Goal: Transaction & Acquisition: Purchase product/service

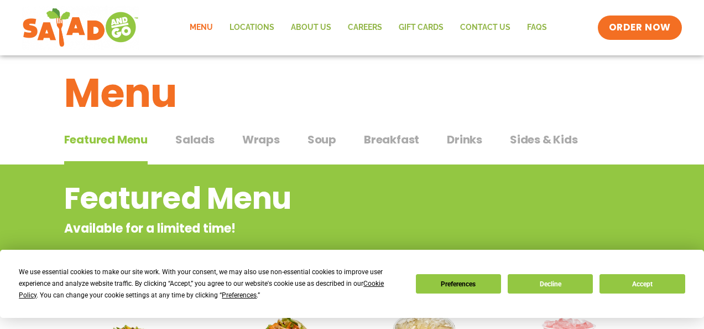
scroll to position [18, 0]
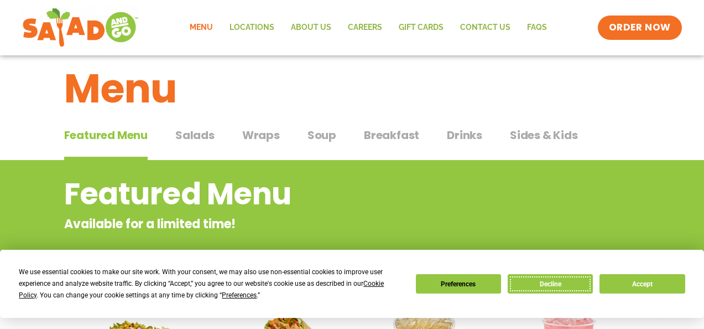
click at [551, 285] on button "Decline" at bounding box center [550, 283] width 85 height 19
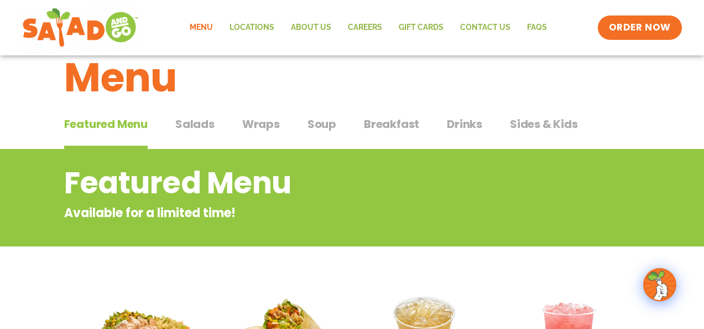
scroll to position [0, 0]
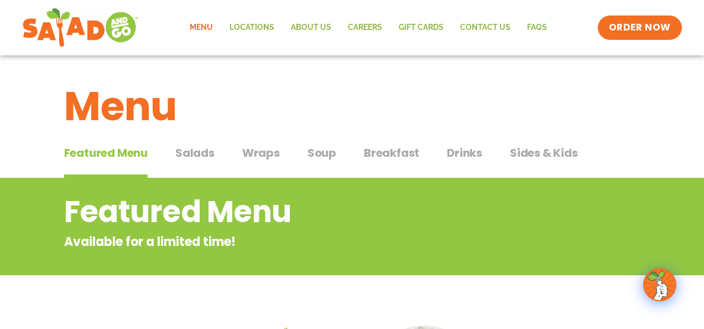
click at [189, 152] on span "Salads" at bounding box center [194, 152] width 39 height 17
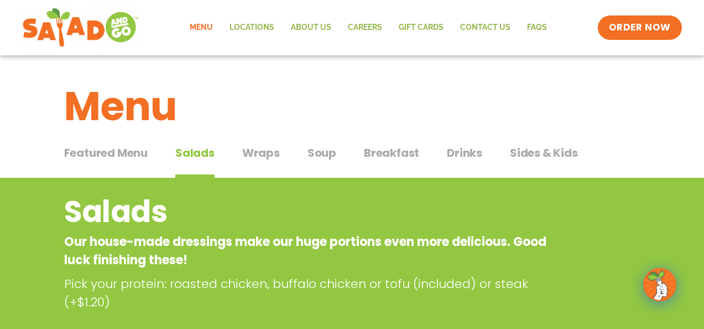
click at [267, 155] on span "Wraps" at bounding box center [261, 152] width 38 height 17
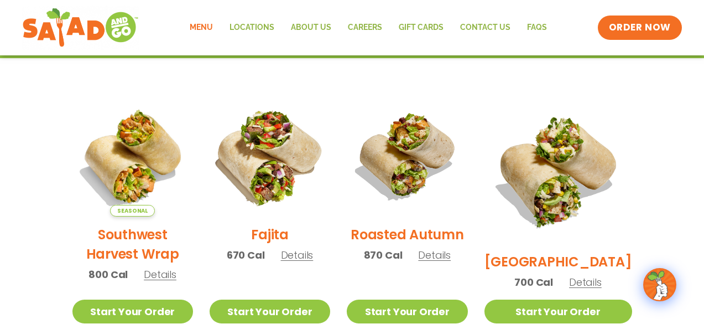
scroll to position [254, 0]
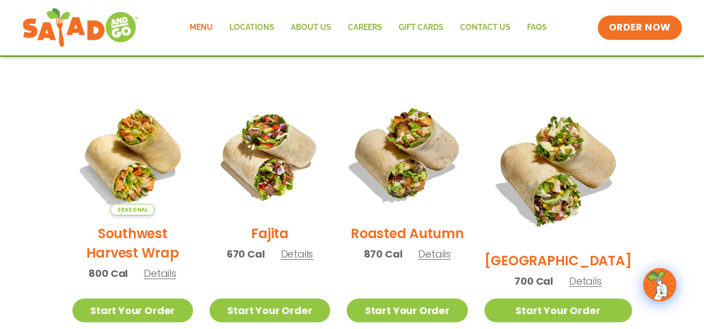
click at [434, 197] on img at bounding box center [407, 155] width 142 height 142
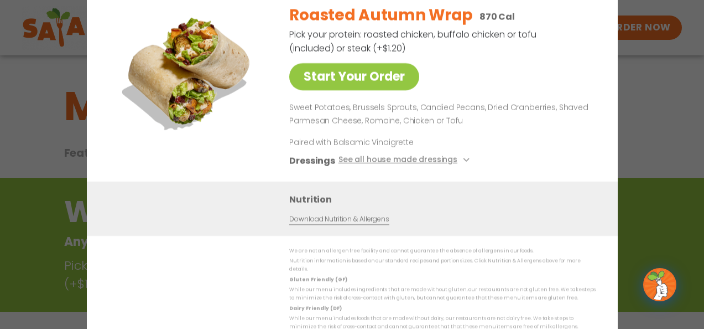
click at [637, 82] on div "Start Your Order Roasted Autumn Wrap 870 Cal Pick your protein: roasted chicken…" at bounding box center [352, 164] width 704 height 329
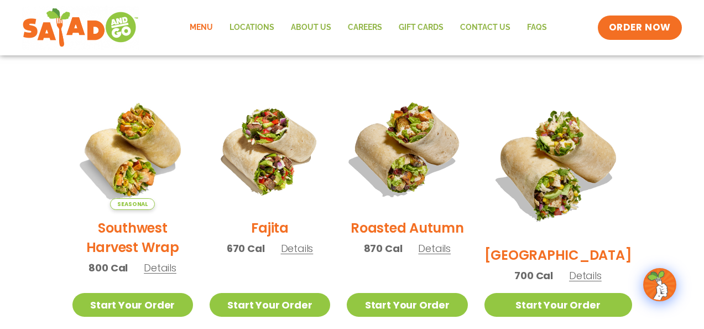
scroll to position [265, 0]
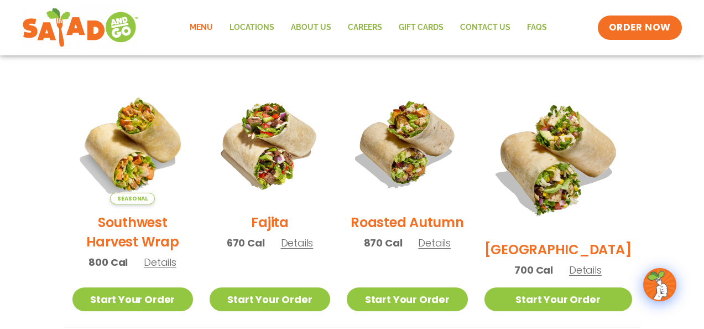
click at [451, 249] on span "Details" at bounding box center [434, 243] width 33 height 14
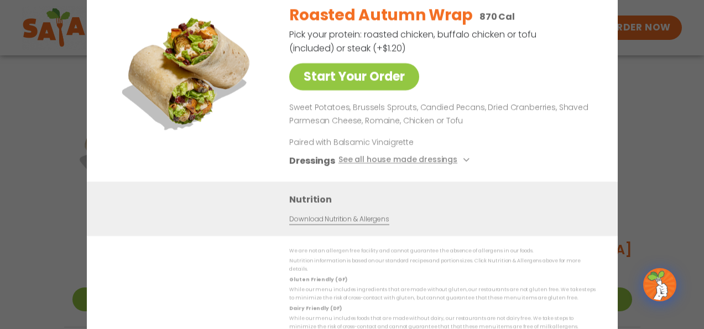
click at [653, 115] on div "Start Your Order Roasted Autumn Wrap 870 Cal Pick your protein: roasted chicken…" at bounding box center [352, 164] width 704 height 329
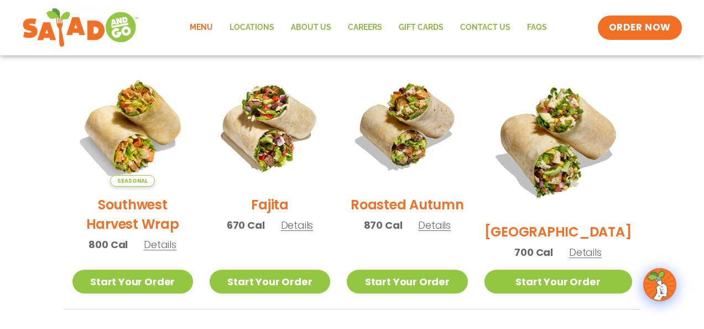
scroll to position [282, 0]
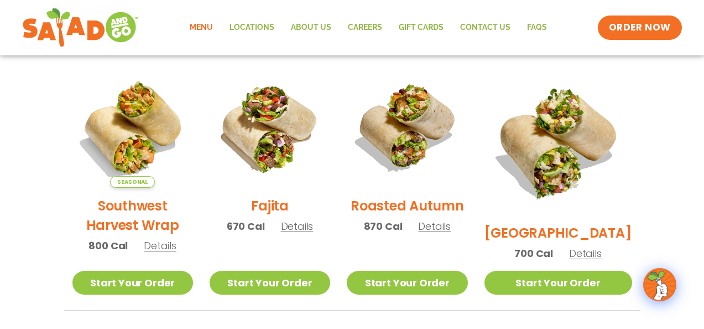
click at [574, 223] on h2 "[GEOGRAPHIC_DATA]" at bounding box center [558, 232] width 148 height 19
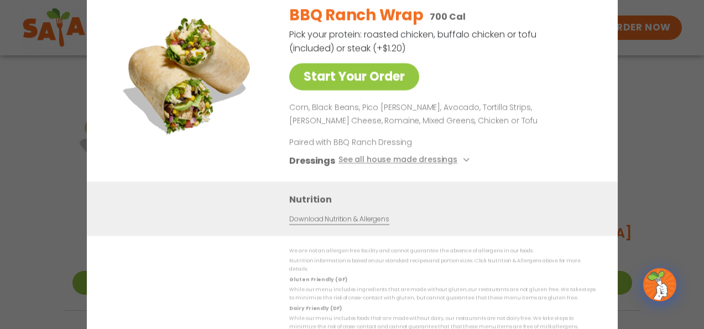
click at [632, 123] on div "Start Your Order BBQ Ranch Wrap 700 Cal Pick your protein: roasted chicken, buf…" at bounding box center [352, 164] width 704 height 329
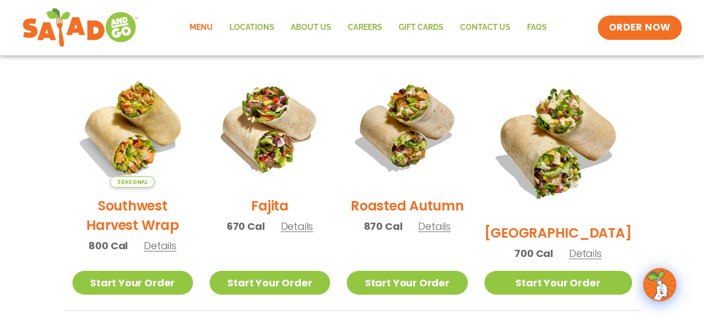
click at [277, 208] on h2 "Fajita" at bounding box center [270, 205] width 38 height 19
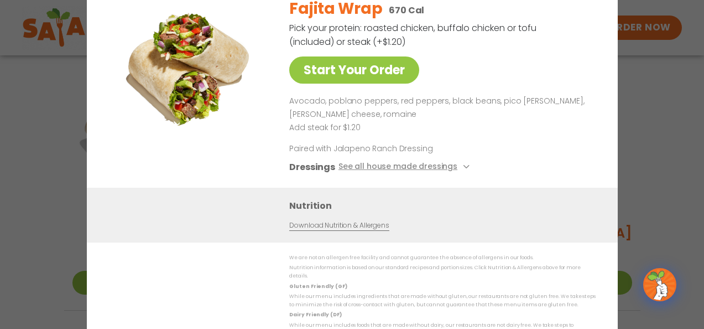
click at [684, 109] on div "Start Your Order Fajita Wrap 670 Cal Pick your protein: roasted chicken, buffal…" at bounding box center [352, 164] width 704 height 329
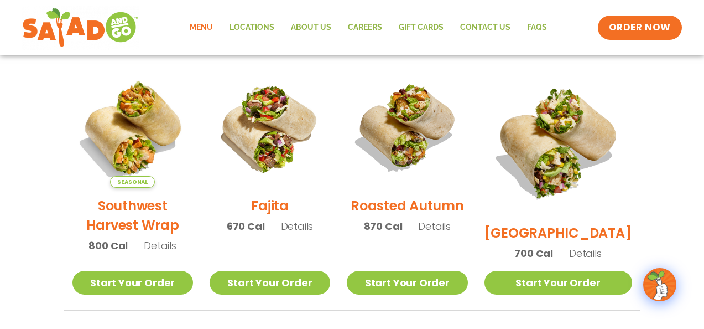
click at [180, 213] on h2 "Southwest Harvest Wrap" at bounding box center [132, 215] width 121 height 39
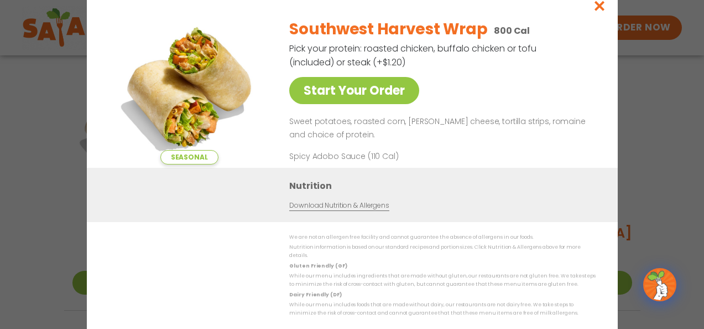
click at [642, 137] on div "Seasonal Start Your Order Southwest Harvest Wrap 800 Cal Pick your protein: roa…" at bounding box center [352, 164] width 704 height 329
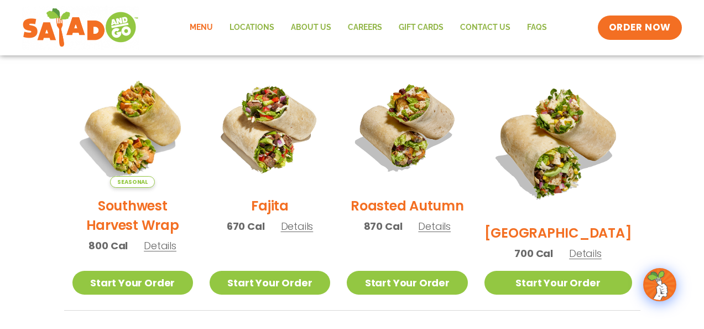
click at [462, 215] on h2 "Roasted Autumn" at bounding box center [407, 205] width 113 height 19
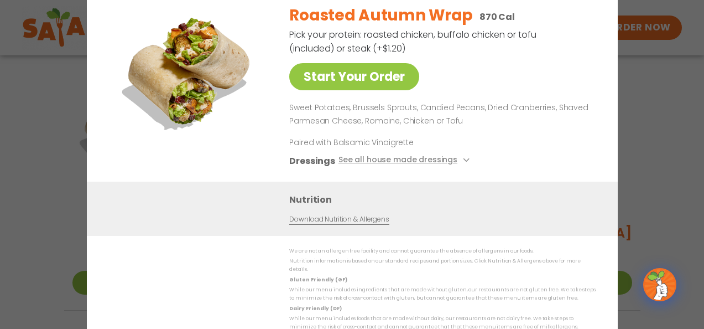
click at [648, 144] on div "Start Your Order Roasted Autumn Wrap 870 Cal Pick your protein: roasted chicken…" at bounding box center [352, 164] width 704 height 329
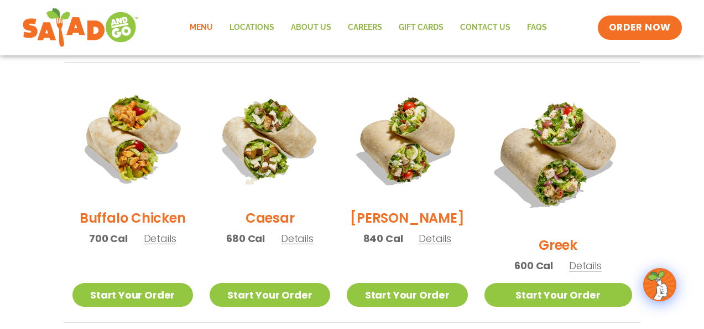
scroll to position [556, 0]
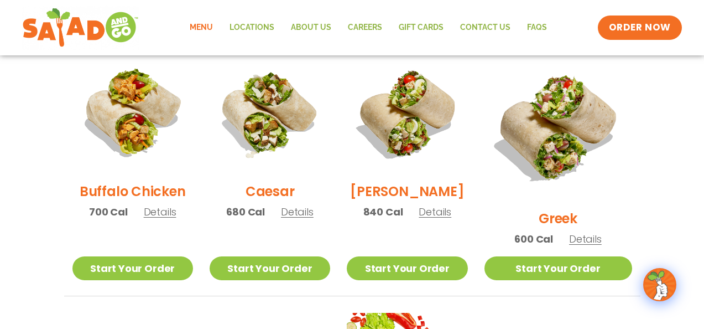
click at [451, 218] on span "Details" at bounding box center [435, 212] width 33 height 14
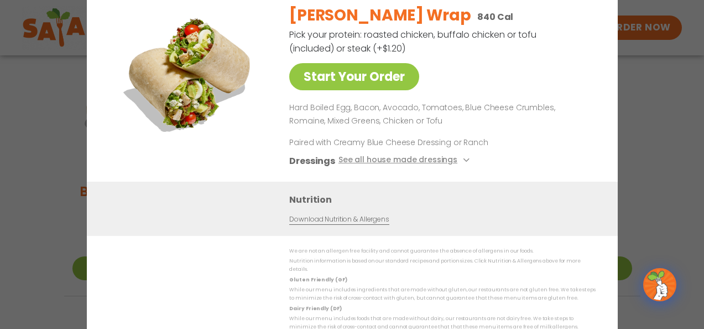
click at [643, 127] on div "Start Your Order [PERSON_NAME] Wrap 840 Cal Pick your protein: roasted chicken,…" at bounding box center [352, 164] width 704 height 329
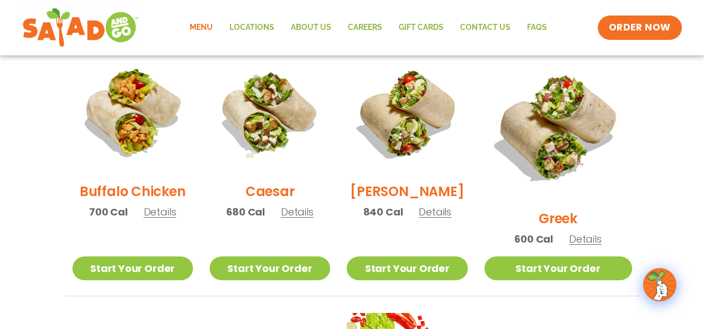
click at [300, 218] on span "Details" at bounding box center [297, 212] width 33 height 14
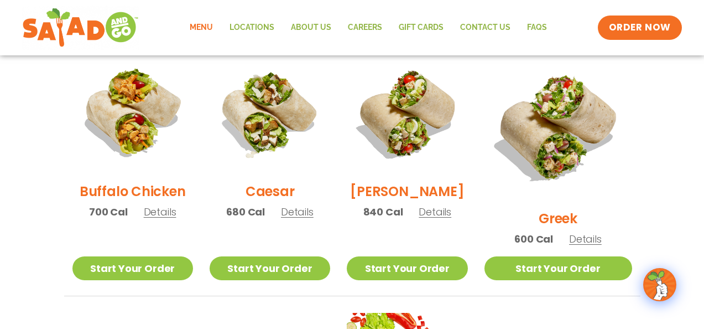
click at [161, 199] on h2 "Buffalo Chicken" at bounding box center [133, 190] width 106 height 19
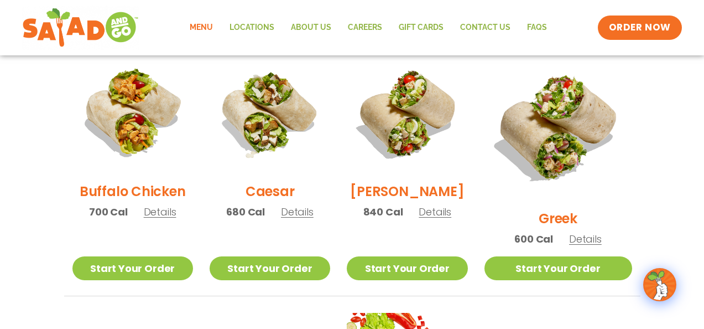
click at [597, 232] on span "Details" at bounding box center [585, 239] width 33 height 14
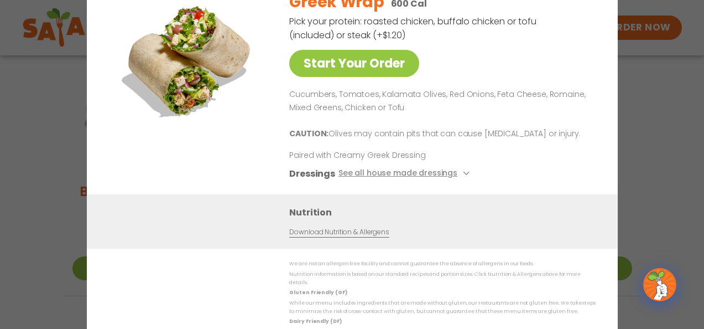
click at [634, 103] on div "Start Your Order Greek Wrap 600 Cal Pick your protein: roasted chicken, buffalo…" at bounding box center [352, 164] width 704 height 329
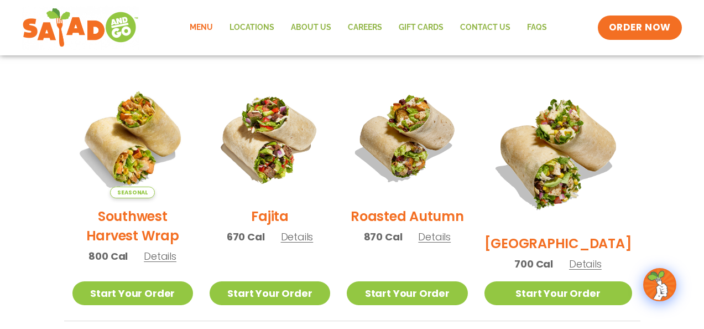
scroll to position [269, 0]
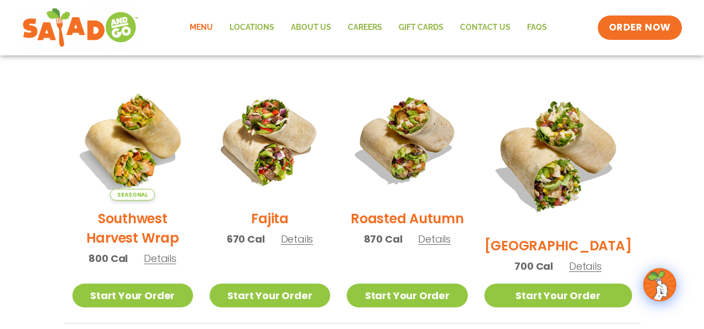
click at [451, 246] on span "Details" at bounding box center [434, 239] width 33 height 14
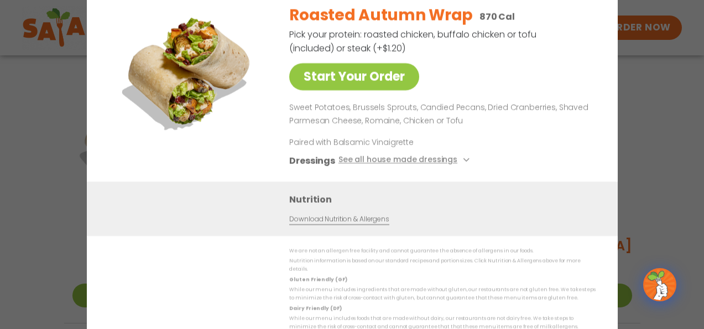
click at [667, 98] on div "Start Your Order Roasted Autumn Wrap 870 Cal Pick your protein: roasted chicken…" at bounding box center [352, 164] width 704 height 329
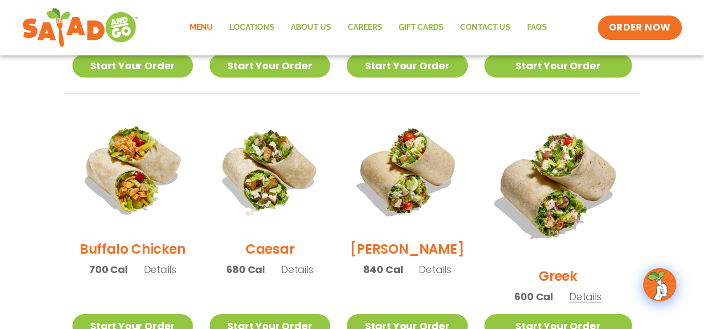
scroll to position [509, 0]
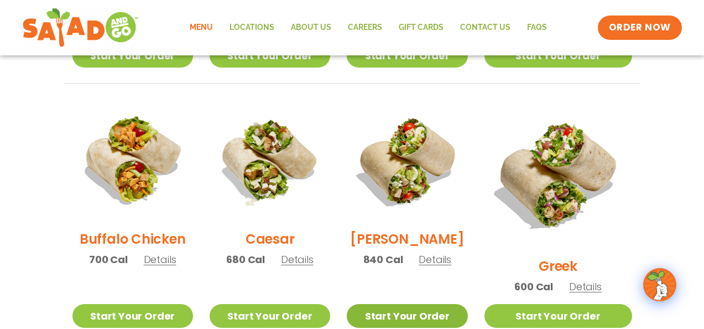
click at [439, 304] on link "Start Your Order" at bounding box center [407, 316] width 121 height 24
click at [451, 265] on span "Details" at bounding box center [435, 259] width 33 height 14
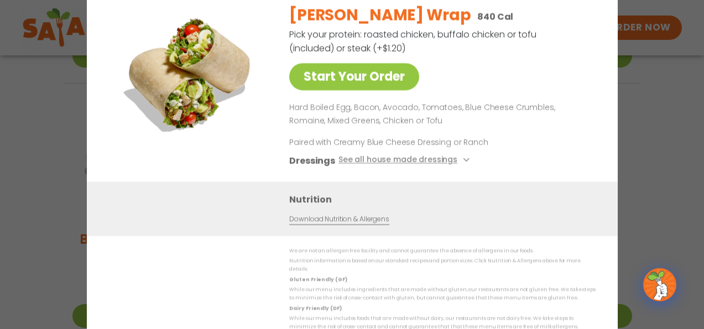
click at [640, 135] on div "Start Your Order [PERSON_NAME] Wrap 840 Cal Pick your protein: roasted chicken,…" at bounding box center [352, 164] width 704 height 329
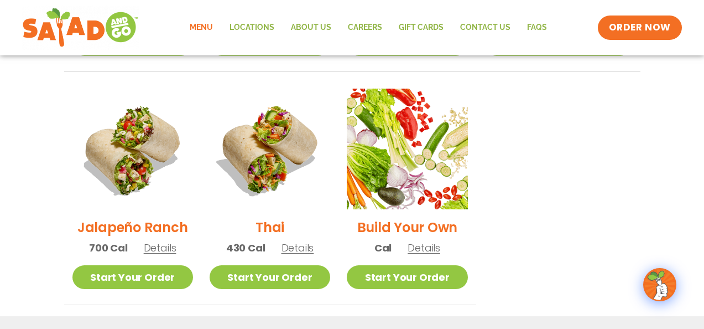
scroll to position [778, 0]
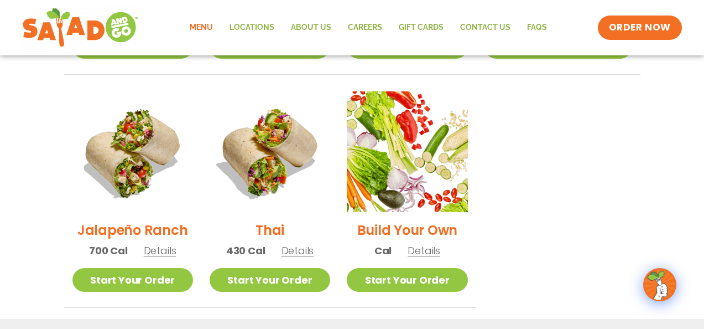
click at [309, 243] on span "Details" at bounding box center [298, 250] width 33 height 14
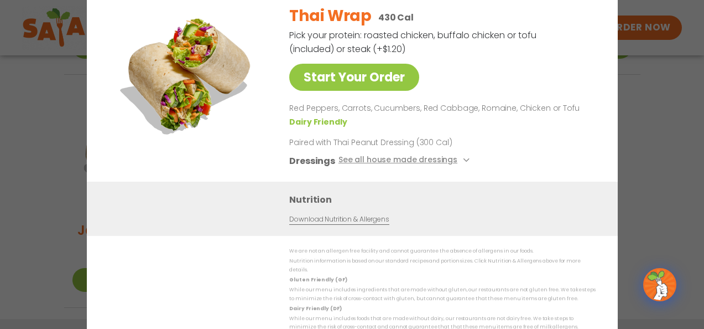
click at [652, 84] on div "Start Your Order Thai Wrap 430 Cal Pick your protein: roasted chicken, buffalo …" at bounding box center [352, 164] width 704 height 329
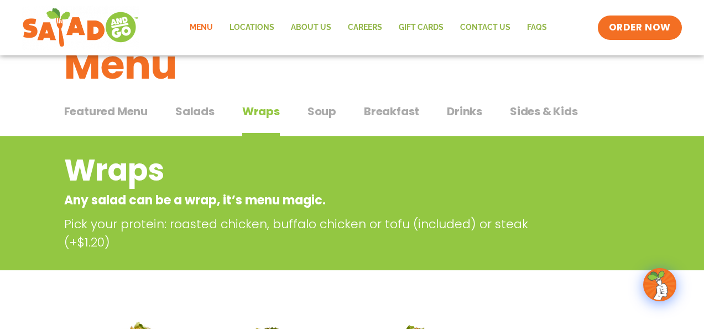
scroll to position [0, 0]
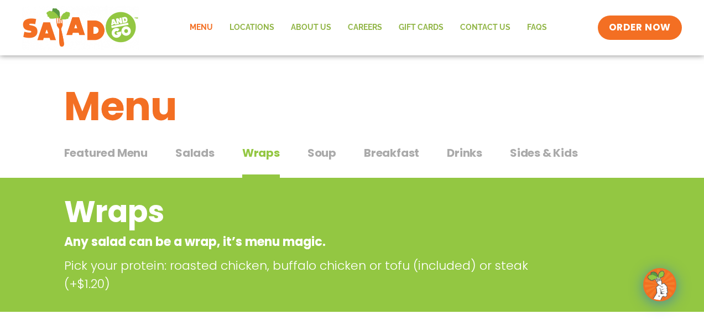
click at [199, 153] on span "Salads" at bounding box center [194, 152] width 39 height 17
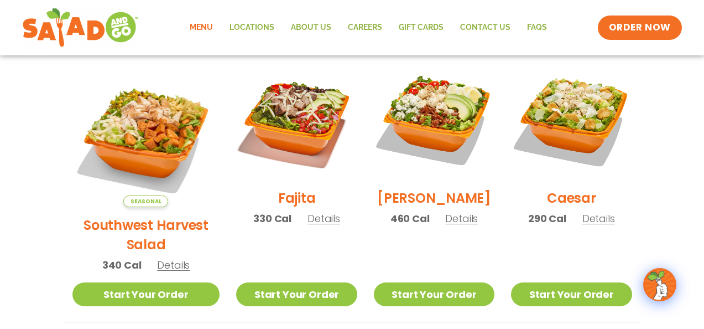
scroll to position [311, 0]
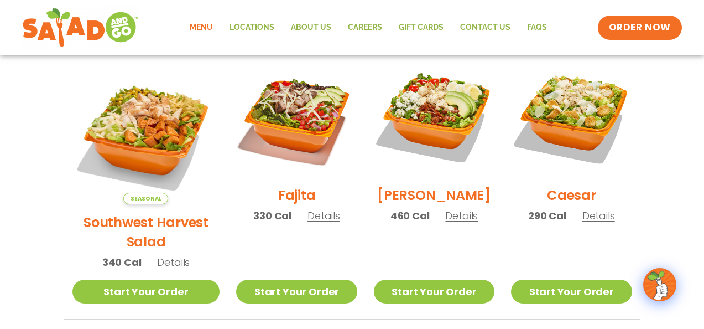
click at [451, 222] on span "Details" at bounding box center [461, 216] width 33 height 14
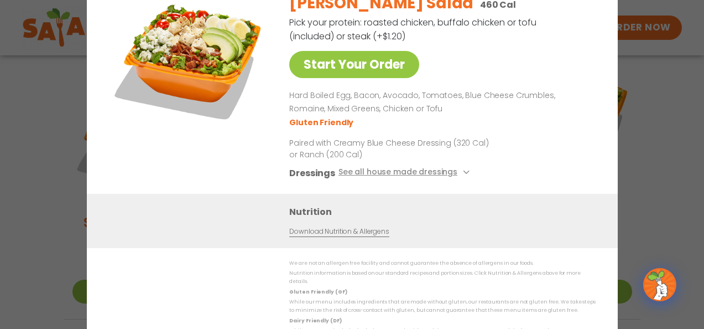
click at [642, 104] on div "Start Your Order [PERSON_NAME] Salad 460 Cal Pick your protein: roasted chicken…" at bounding box center [352, 164] width 704 height 329
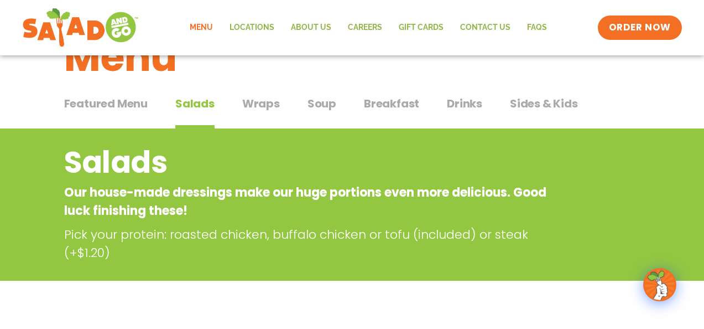
scroll to position [0, 0]
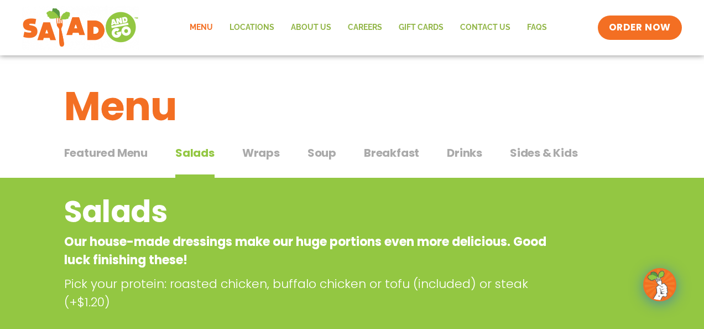
click at [331, 155] on span "Soup" at bounding box center [321, 152] width 29 height 17
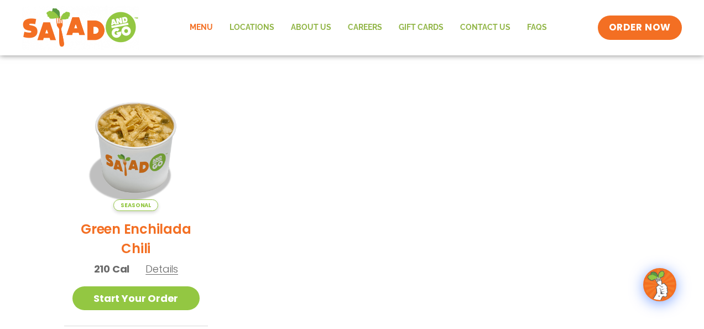
scroll to position [248, 0]
click at [154, 267] on span "Details" at bounding box center [161, 268] width 33 height 14
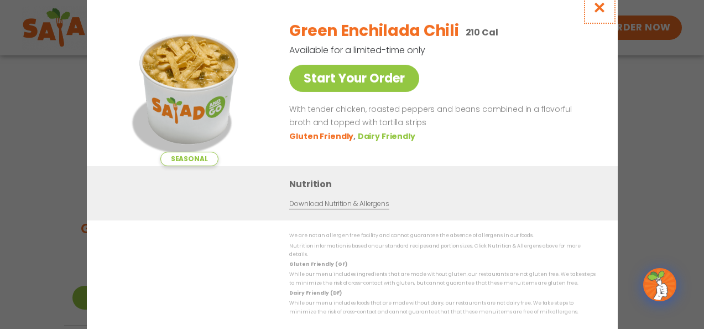
click at [601, 11] on icon "Close modal" at bounding box center [599, 8] width 14 height 12
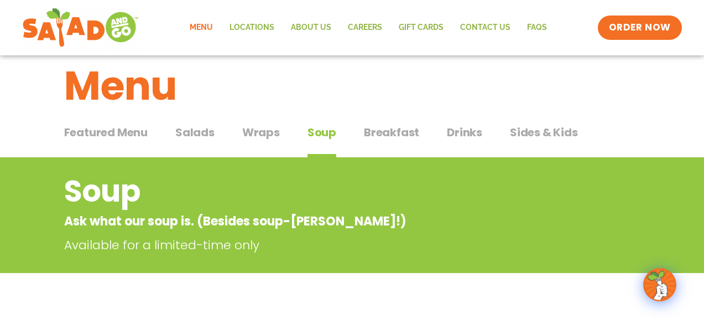
scroll to position [0, 0]
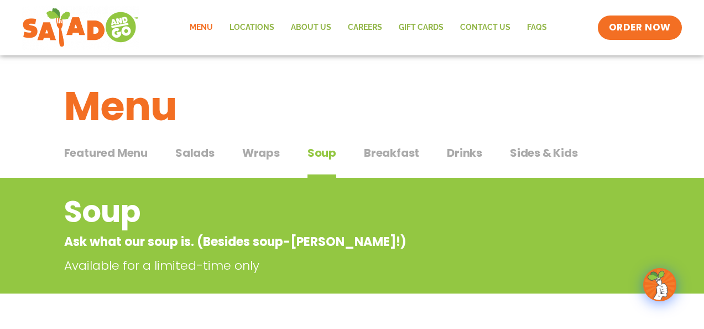
click at [386, 153] on span "Breakfast" at bounding box center [391, 152] width 55 height 17
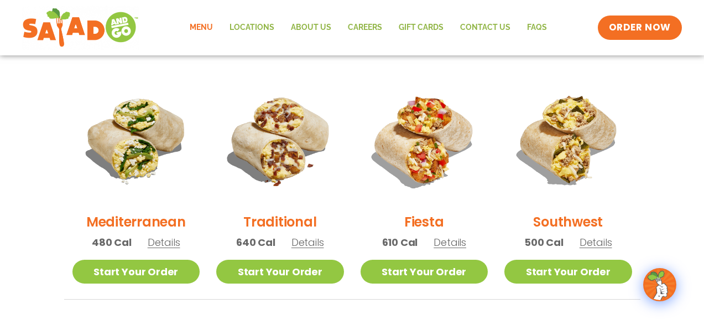
scroll to position [279, 0]
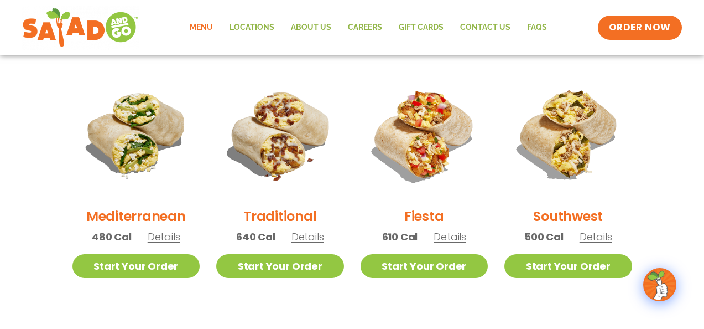
click at [307, 241] on span "Details" at bounding box center [307, 237] width 33 height 14
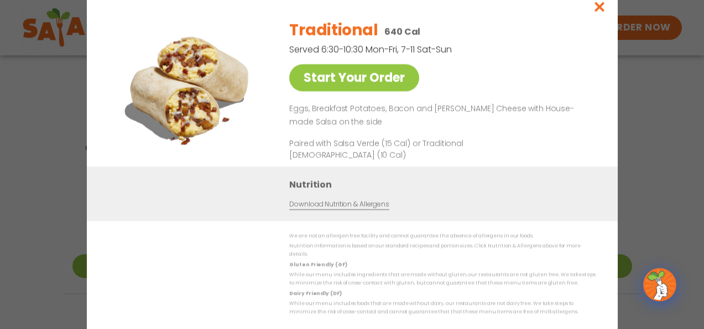
click at [666, 124] on div "Start Your Order Traditional 640 Cal Served 6:30-10:30 Mon-Fri, 7-11 Sat-Sun St…" at bounding box center [352, 164] width 704 height 329
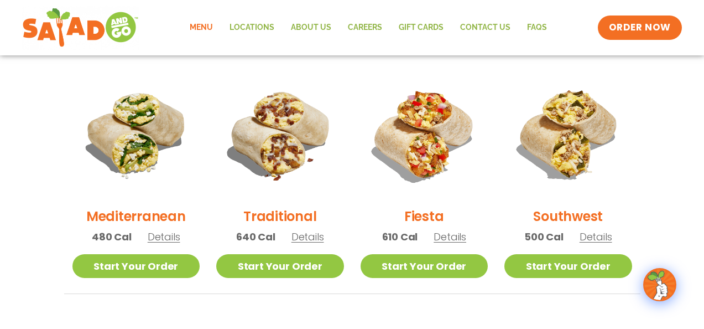
click at [179, 209] on h2 "Mediterranean" at bounding box center [136, 215] width 100 height 19
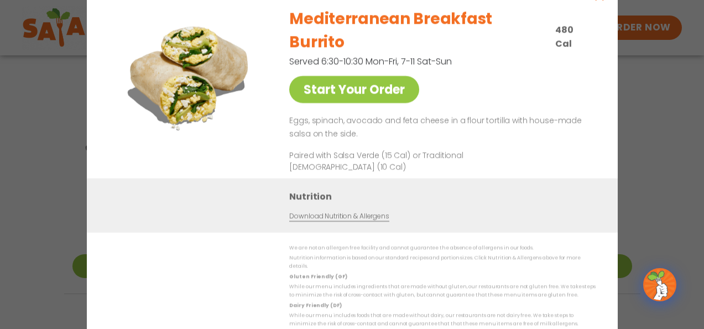
click at [660, 106] on div "Start Your Order Mediterranean Breakfast Burrito 480 Cal Served 6:30-10:30 Mon-…" at bounding box center [352, 164] width 704 height 329
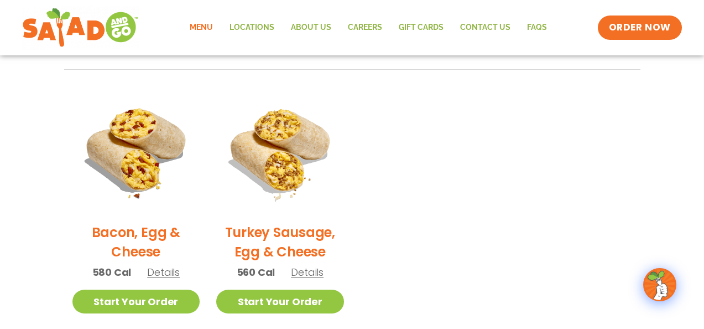
scroll to position [503, 0]
click at [163, 228] on h2 "Bacon, Egg & Cheese" at bounding box center [136, 241] width 128 height 39
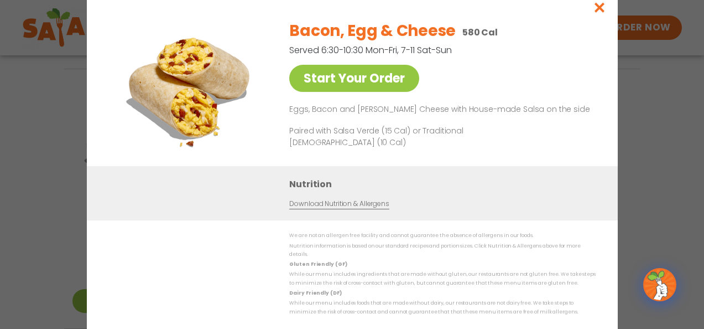
click at [653, 123] on div "Start Your Order Bacon, Egg & Cheese 580 Cal Served 6:30-10:30 Mon-Fri, 7-11 Sa…" at bounding box center [352, 164] width 704 height 329
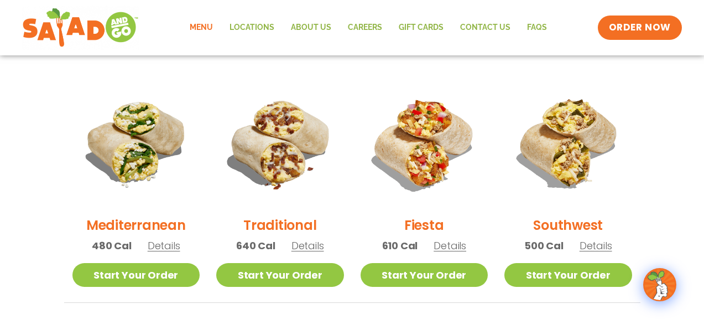
scroll to position [269, 0]
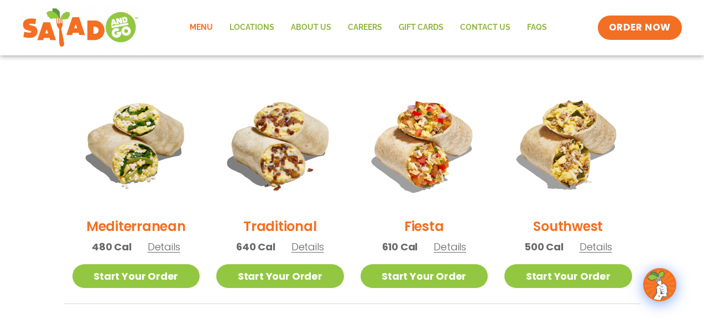
click at [559, 226] on h2 "Southwest" at bounding box center [568, 225] width 70 height 19
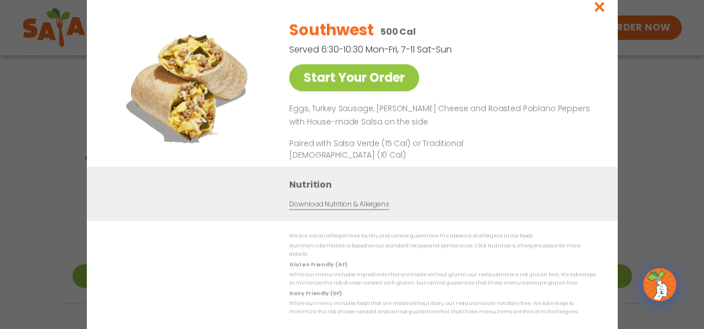
click at [622, 154] on div "Start Your Order Southwest 500 Cal Served 6:30-10:30 Mon-Fri, 7-11 Sat-Sun Star…" at bounding box center [352, 164] width 704 height 329
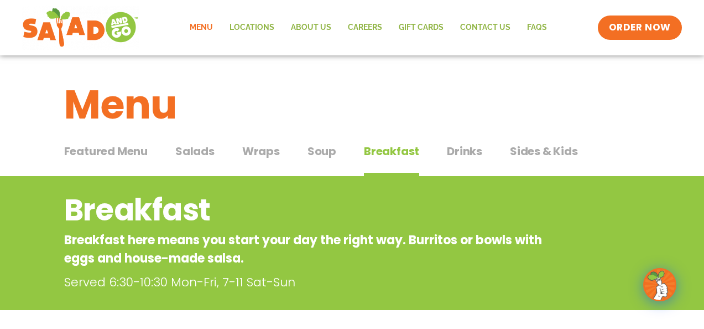
scroll to position [0, 0]
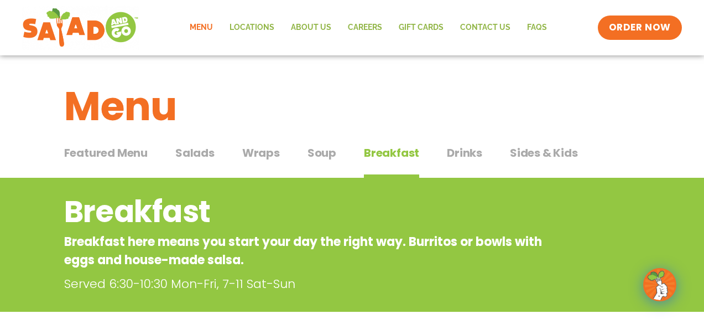
click at [461, 154] on span "Drinks" at bounding box center [464, 152] width 35 height 17
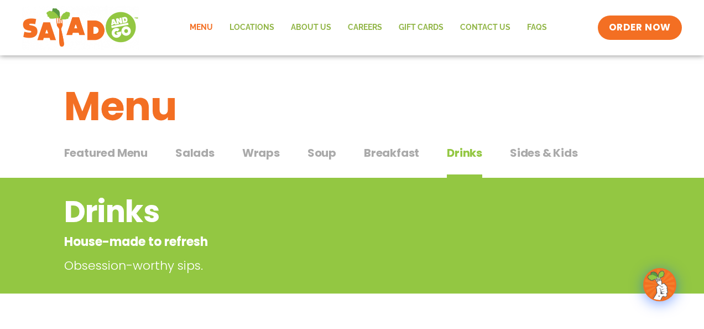
click at [202, 150] on span "Salads" at bounding box center [194, 152] width 39 height 17
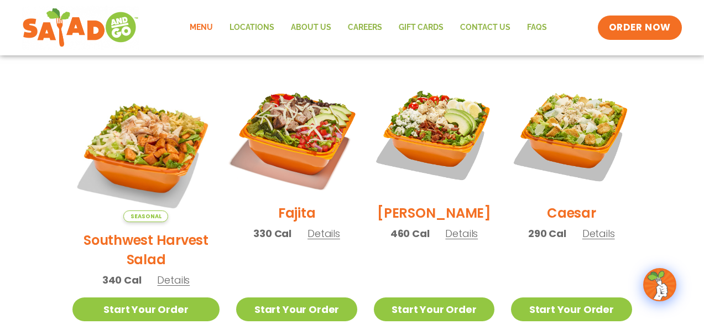
scroll to position [295, 0]
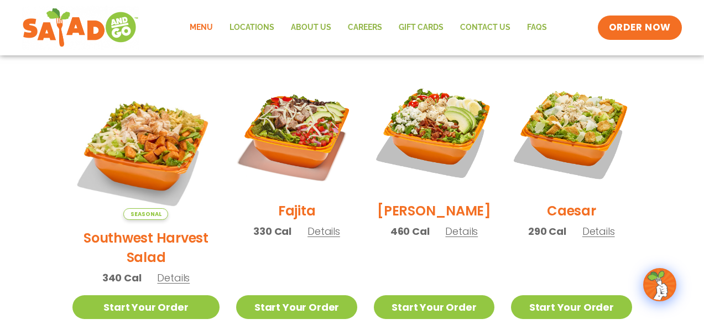
click at [458, 238] on span "Details" at bounding box center [461, 231] width 33 height 14
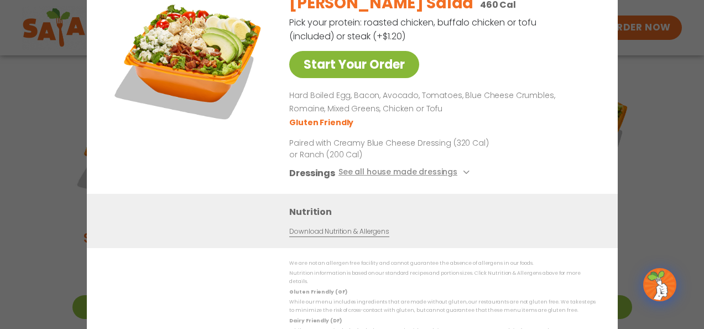
click at [371, 69] on link "Start Your Order" at bounding box center [354, 64] width 130 height 27
